Goal: Find specific page/section: Find specific page/section

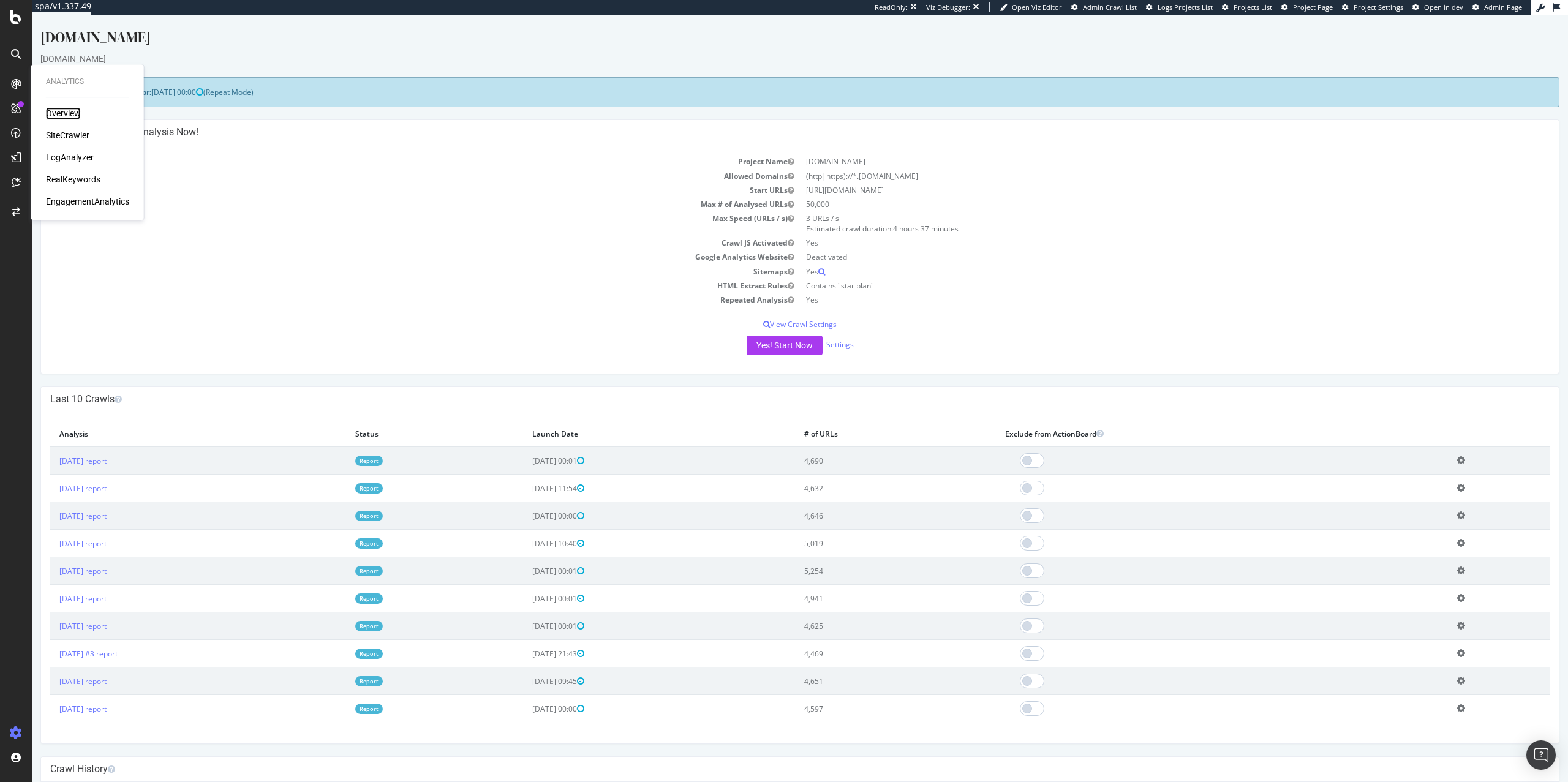
click at [63, 116] on div "Overview" at bounding box center [63, 113] width 35 height 12
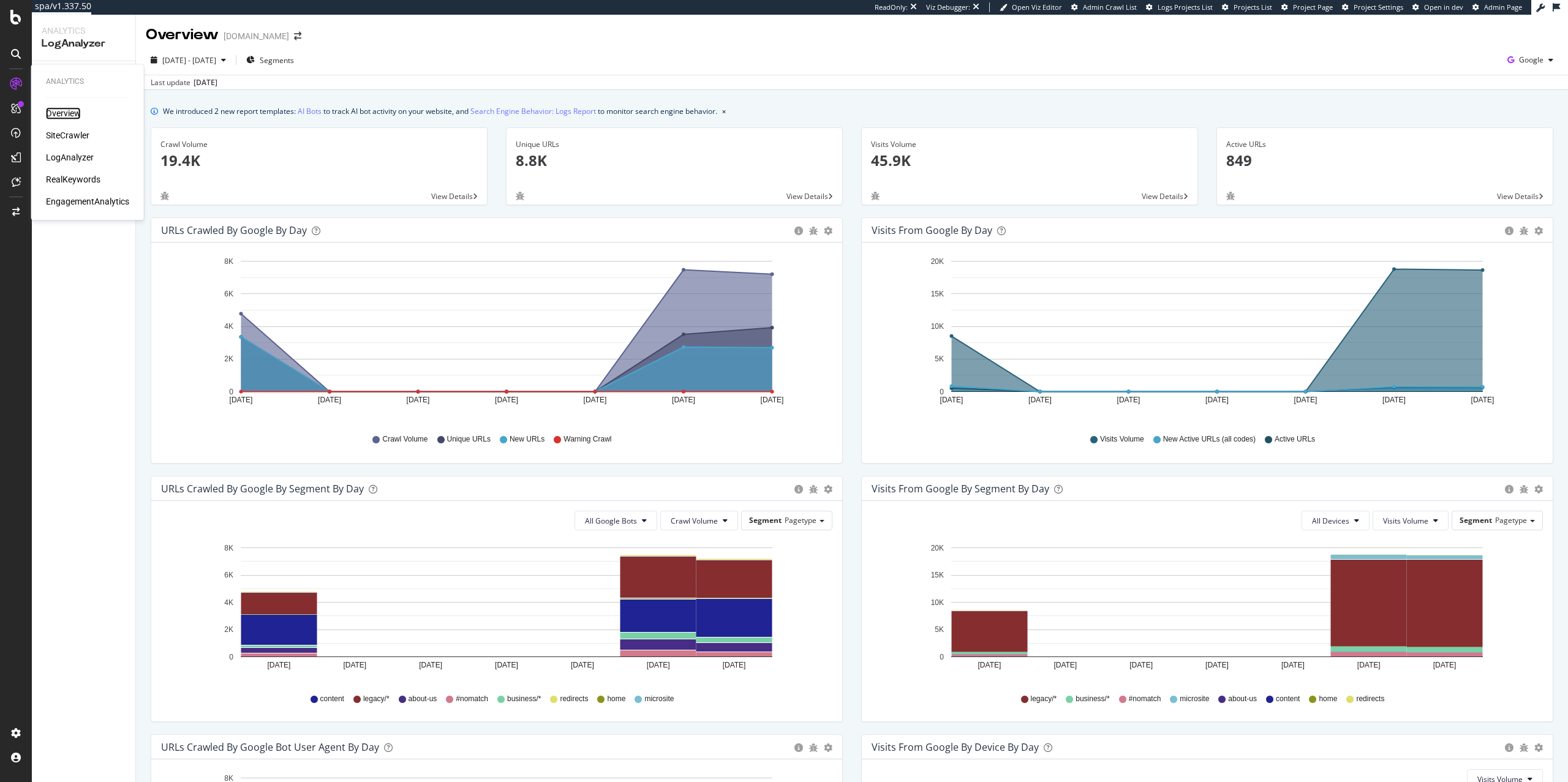
click at [62, 115] on div "Overview" at bounding box center [63, 113] width 35 height 12
click at [216, 64] on span "[DATE] - [DATE]" at bounding box center [189, 60] width 54 height 11
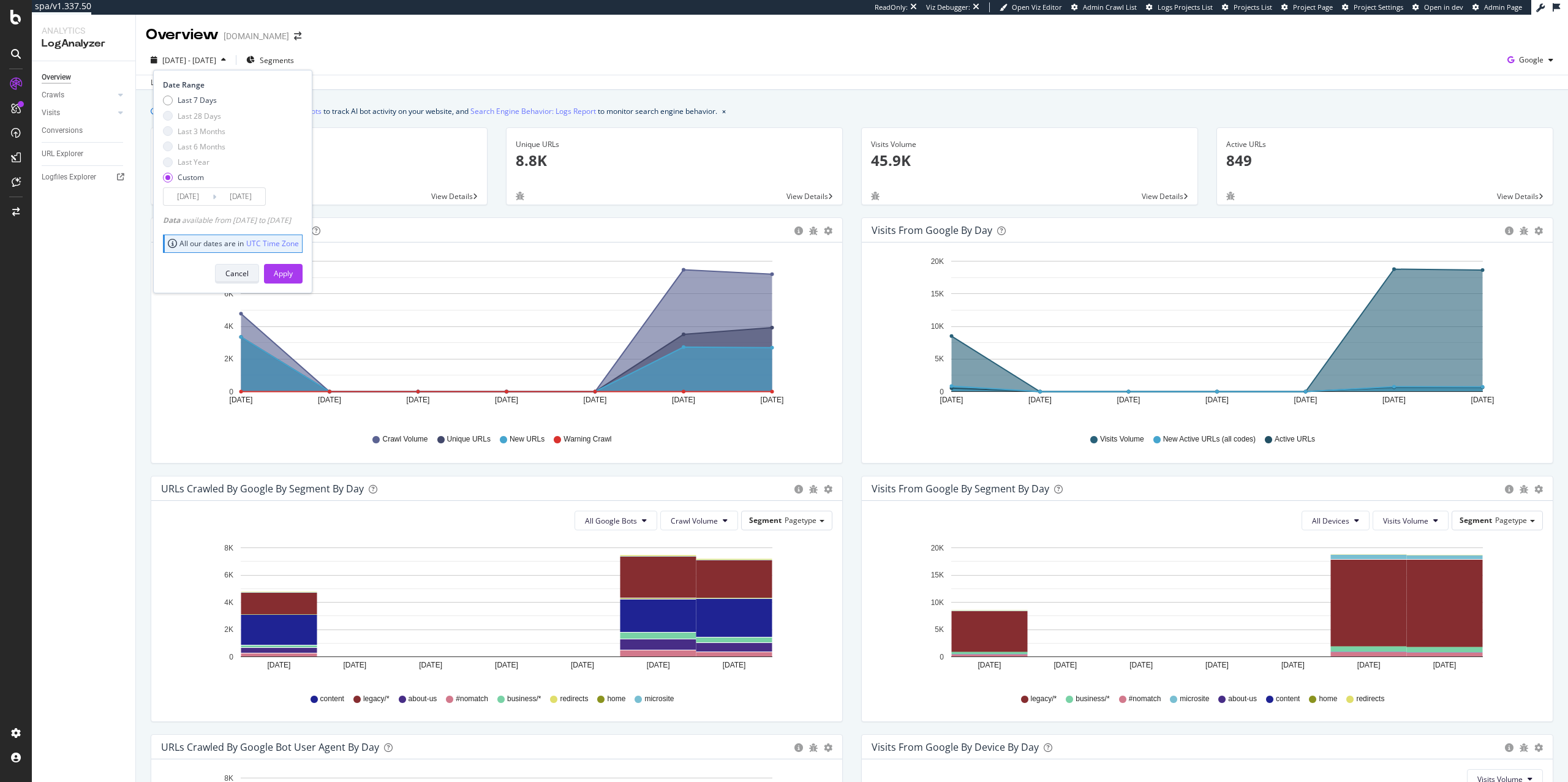
click at [249, 273] on div "Cancel" at bounding box center [237, 273] width 23 height 11
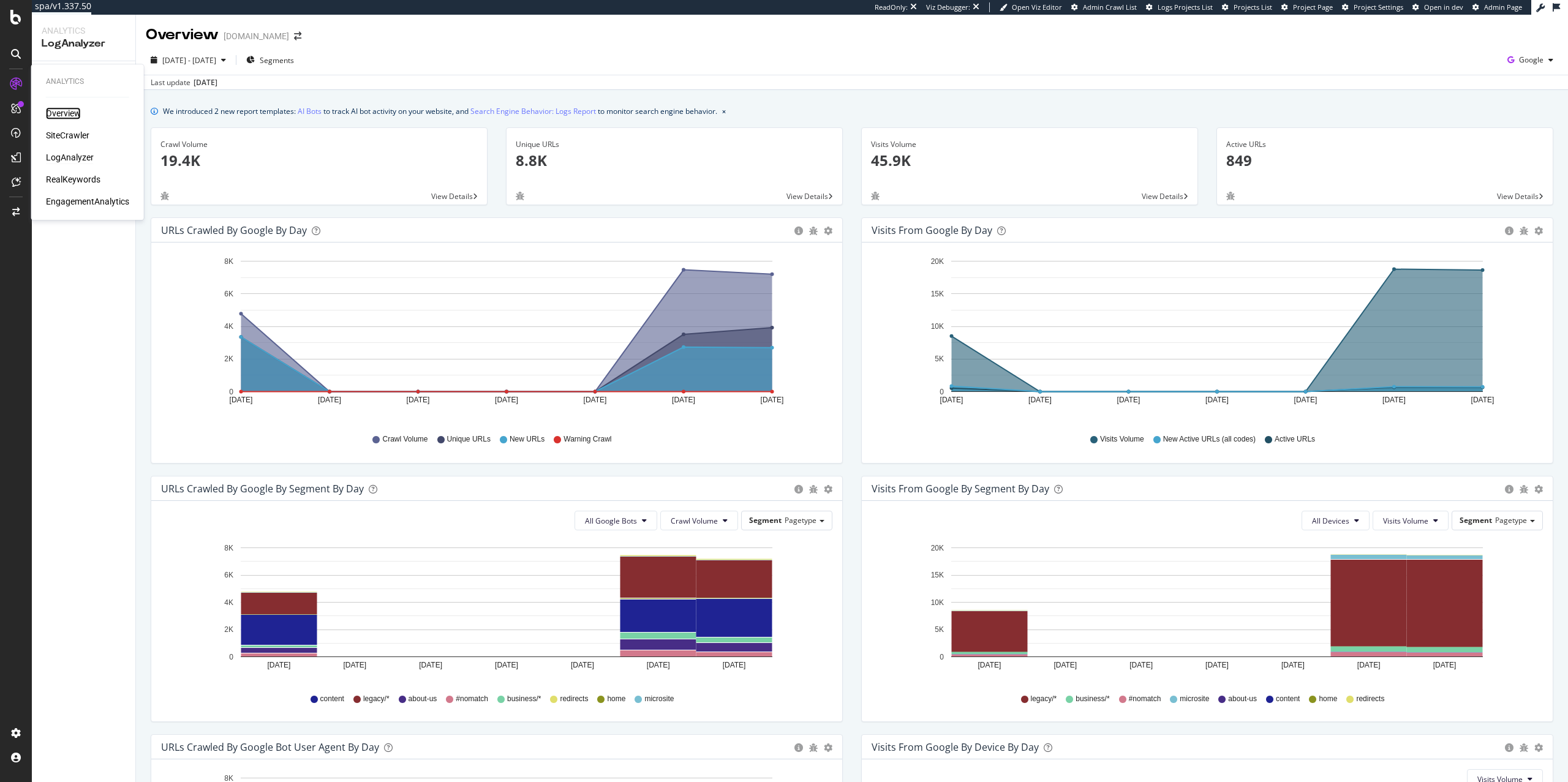
click at [62, 109] on div "Overview" at bounding box center [63, 113] width 35 height 12
